Goal: Transaction & Acquisition: Obtain resource

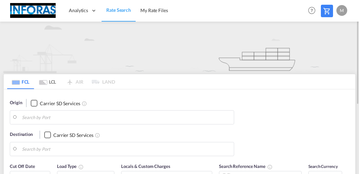
type input "[GEOGRAPHIC_DATA], [GEOGRAPHIC_DATA]"
type input "Al Manamah, BHAMH"
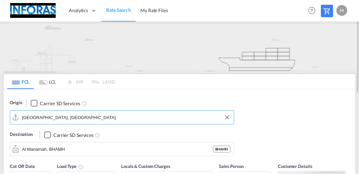
drag, startPoint x: 60, startPoint y: 115, endPoint x: -24, endPoint y: 115, distance: 83.7
click at [22, 115] on input "[GEOGRAPHIC_DATA], [GEOGRAPHIC_DATA]" at bounding box center [126, 117] width 209 height 10
click at [96, 117] on input "[GEOGRAPHIC_DATA], [GEOGRAPHIC_DATA]" at bounding box center [126, 117] width 209 height 10
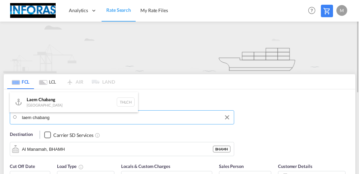
click at [53, 112] on input "laem chabang" at bounding box center [126, 117] width 209 height 10
type input "laem chabang"
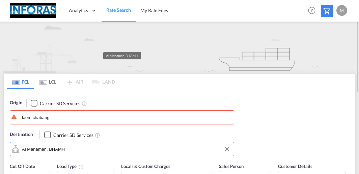
drag, startPoint x: 77, startPoint y: 147, endPoint x: 26, endPoint y: 147, distance: 51.7
click at [26, 147] on input "Al Manamah, BHAMH" at bounding box center [126, 149] width 209 height 10
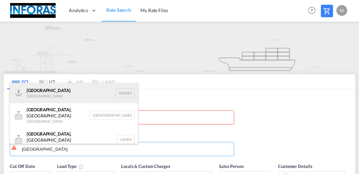
click at [37, 96] on div "Hamburg [GEOGRAPHIC_DATA] [GEOGRAPHIC_DATA]" at bounding box center [74, 93] width 128 height 20
type input "[GEOGRAPHIC_DATA], [GEOGRAPHIC_DATA]"
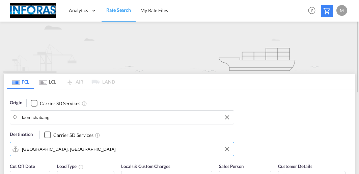
click at [61, 118] on input "laem chabang" at bounding box center [126, 117] width 209 height 10
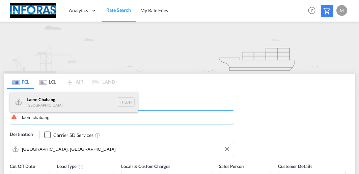
click at [48, 105] on div "Laem Chabang Thailand THLCH" at bounding box center [74, 102] width 128 height 20
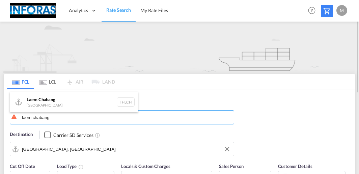
type input "Laem Chabang, THLCH"
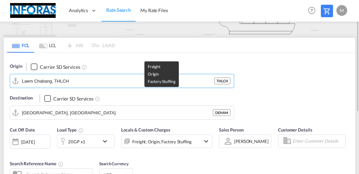
scroll to position [73, 0]
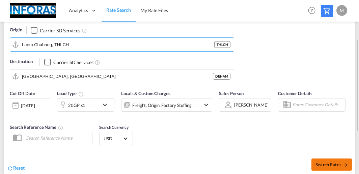
click at [323, 160] on button "Search Rates" at bounding box center [332, 165] width 41 height 12
type input "THLCH to DEHAM / [DATE]"
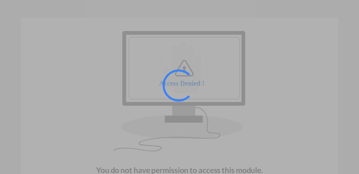
click at [142, 121] on div at bounding box center [179, 87] width 359 height 174
